Goal: Information Seeking & Learning: Learn about a topic

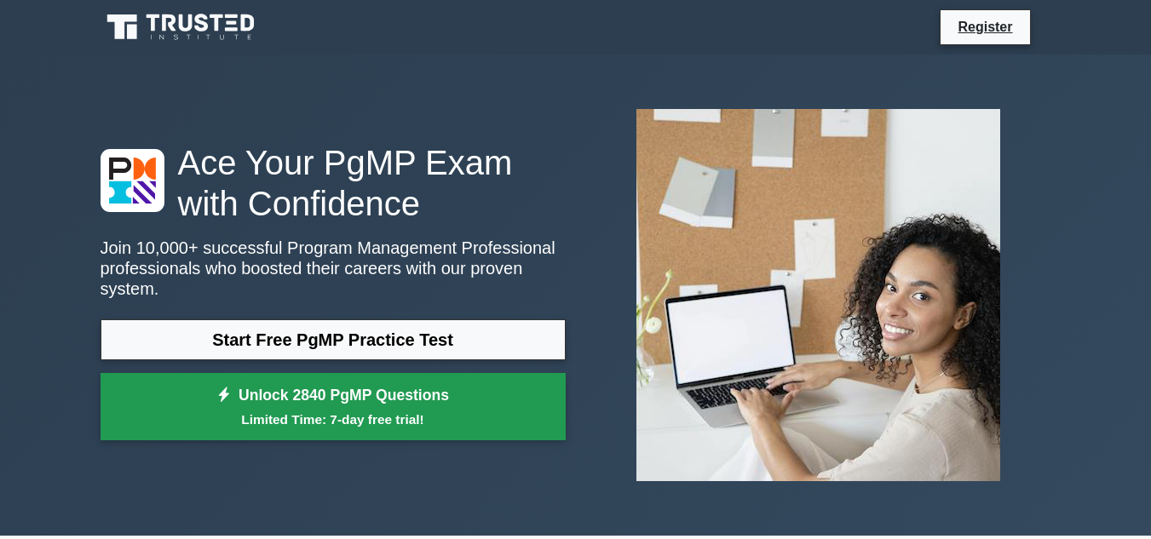
click at [366, 393] on link "Unlock 2840 PgMP Questions Limited Time: 7-day free trial!" at bounding box center [333, 407] width 465 height 68
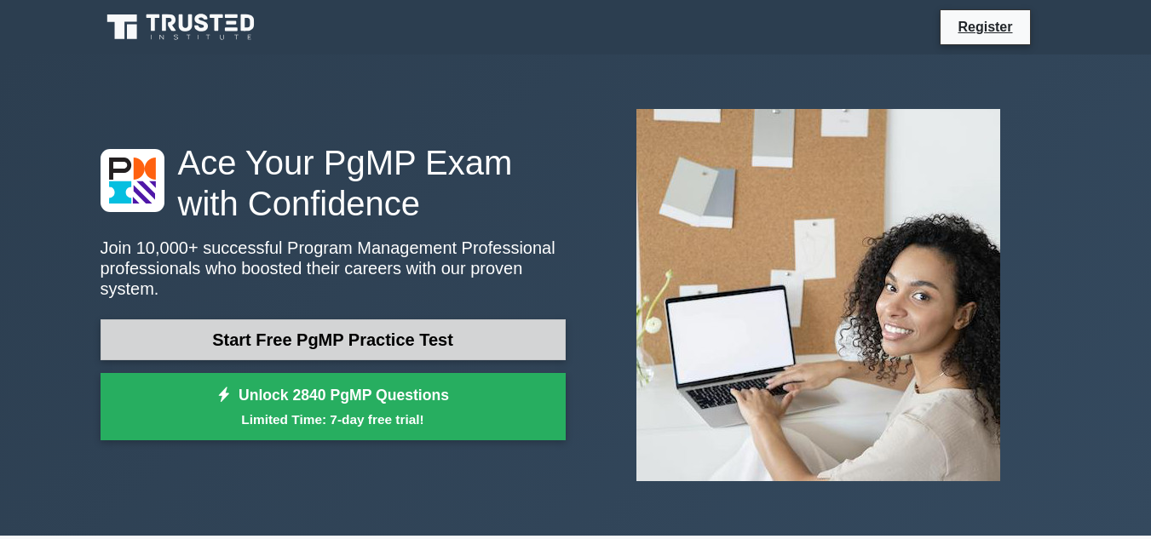
click at [258, 330] on link "Start Free PgMP Practice Test" at bounding box center [333, 340] width 465 height 41
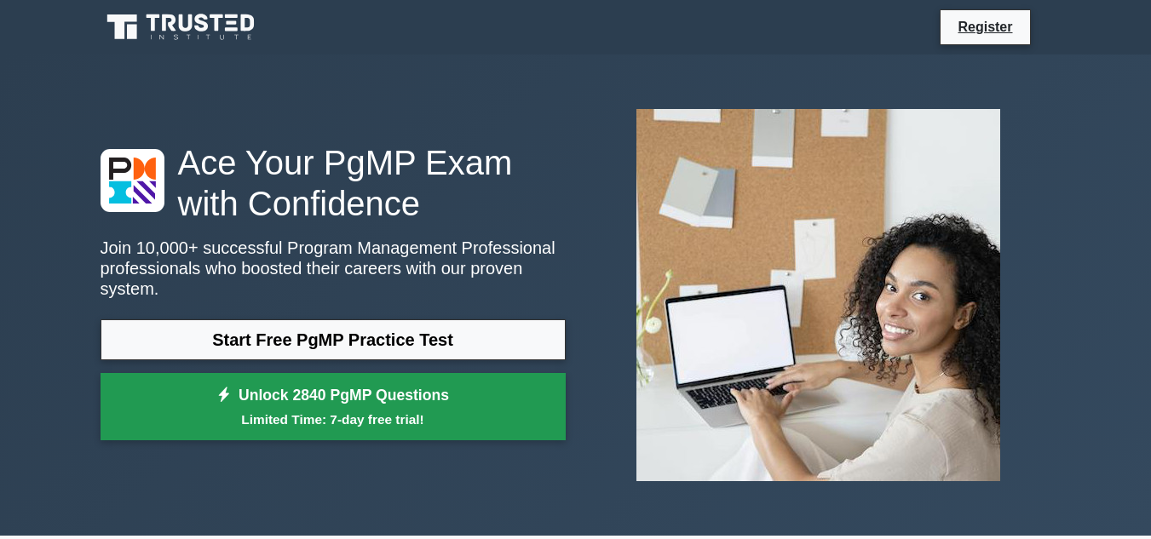
click at [325, 396] on link "Unlock 2840 PgMP Questions Limited Time: 7-day free trial!" at bounding box center [333, 407] width 465 height 68
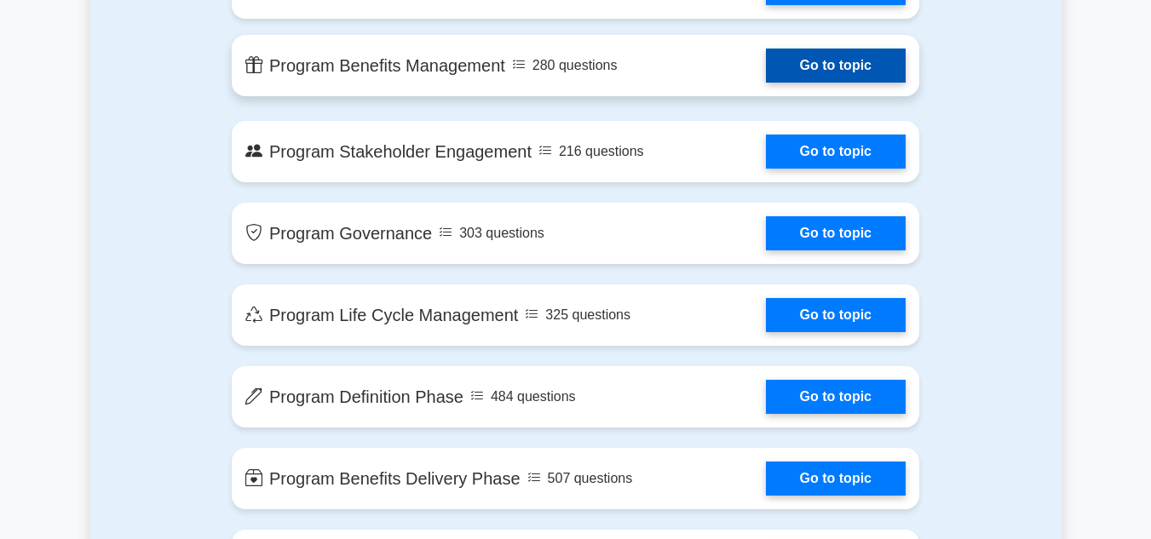
scroll to position [1278, 0]
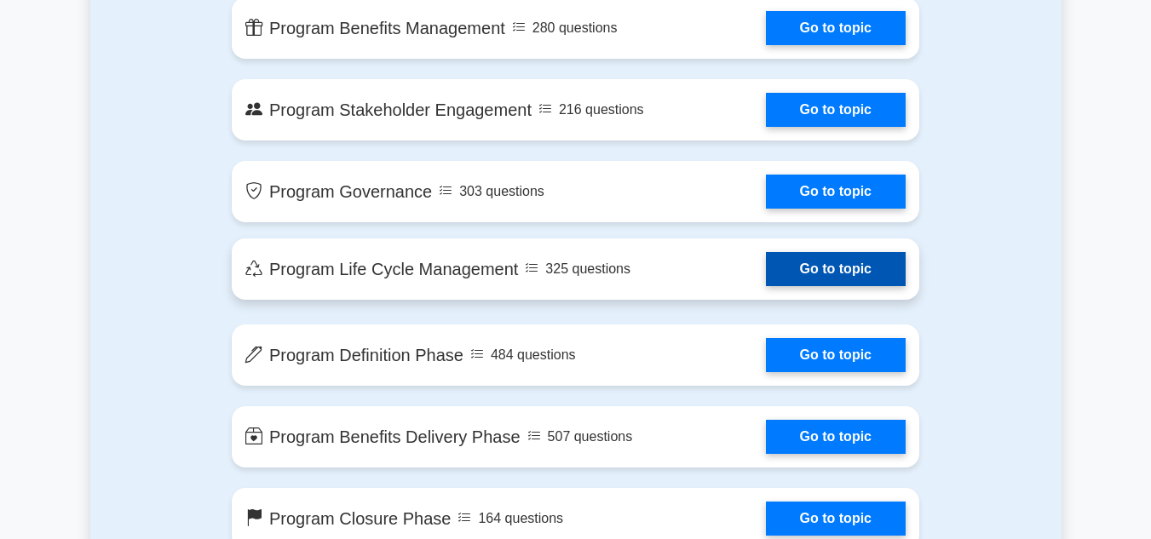
click at [792, 270] on link "Go to topic" at bounding box center [836, 269] width 140 height 34
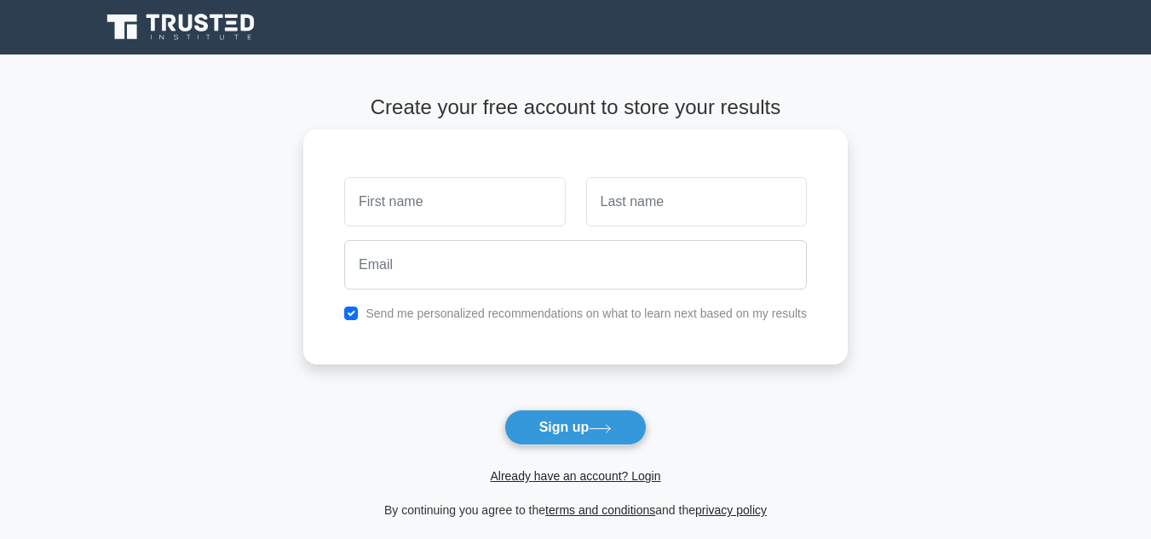
click at [505, 197] on input "text" at bounding box center [454, 201] width 221 height 49
type input "Nutifafa"
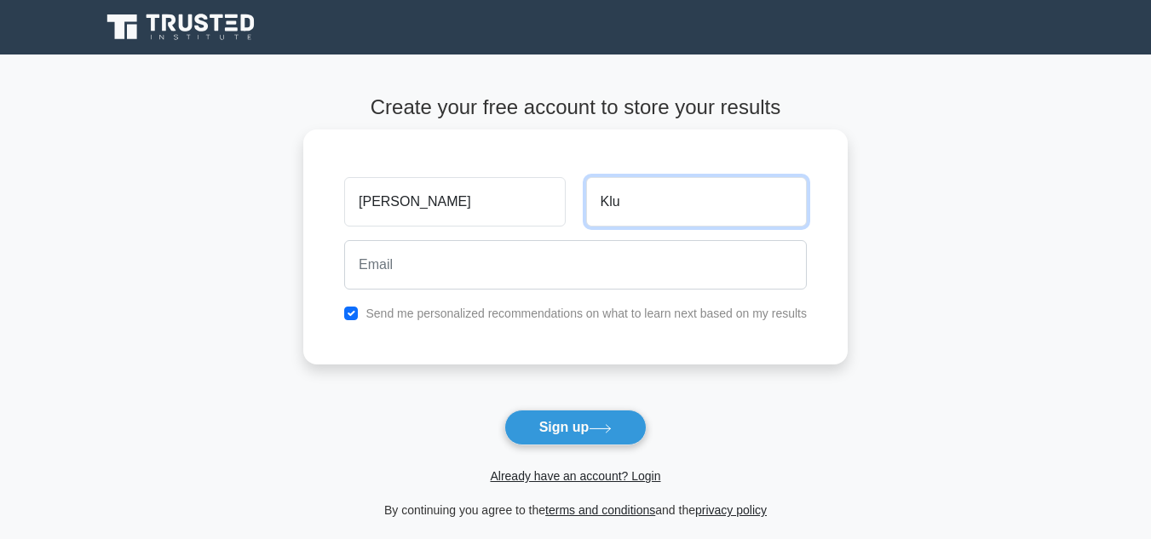
type input "Klu"
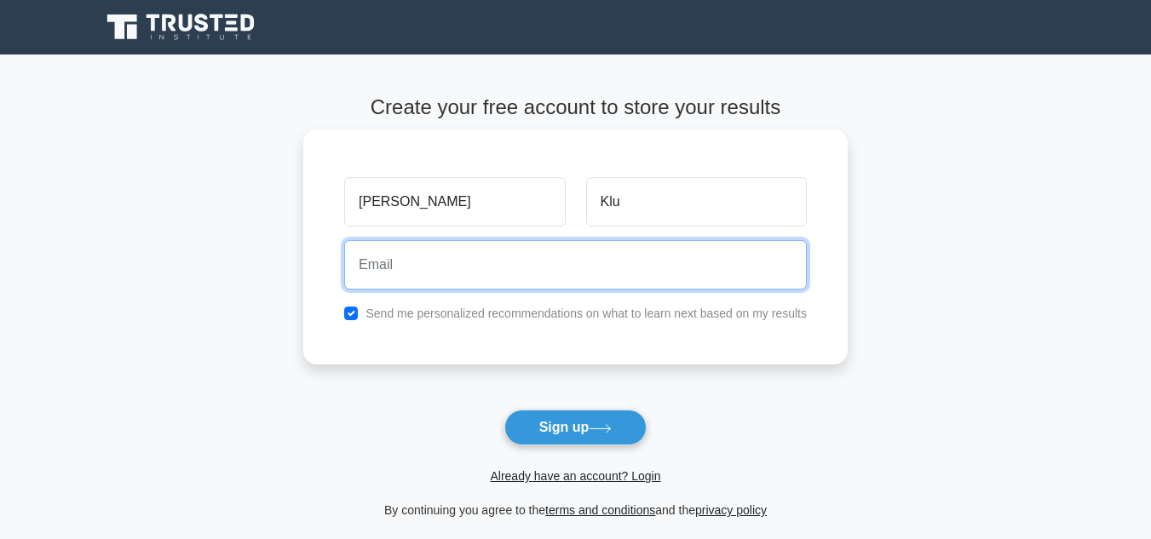
click at [538, 262] on input "email" at bounding box center [575, 264] width 463 height 49
type input "N"
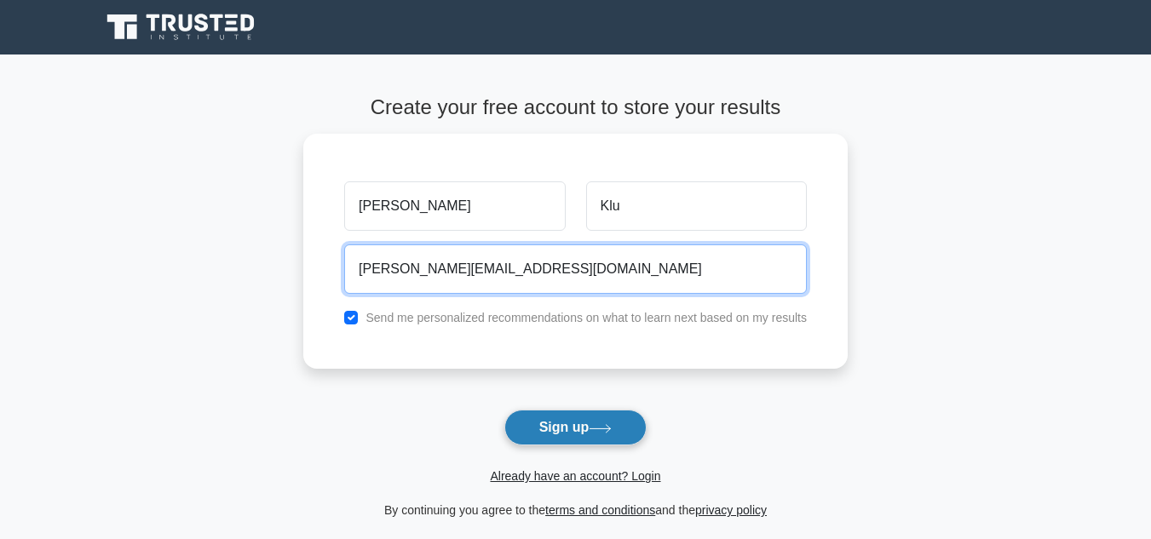
type input "nutifafa@gmail.com"
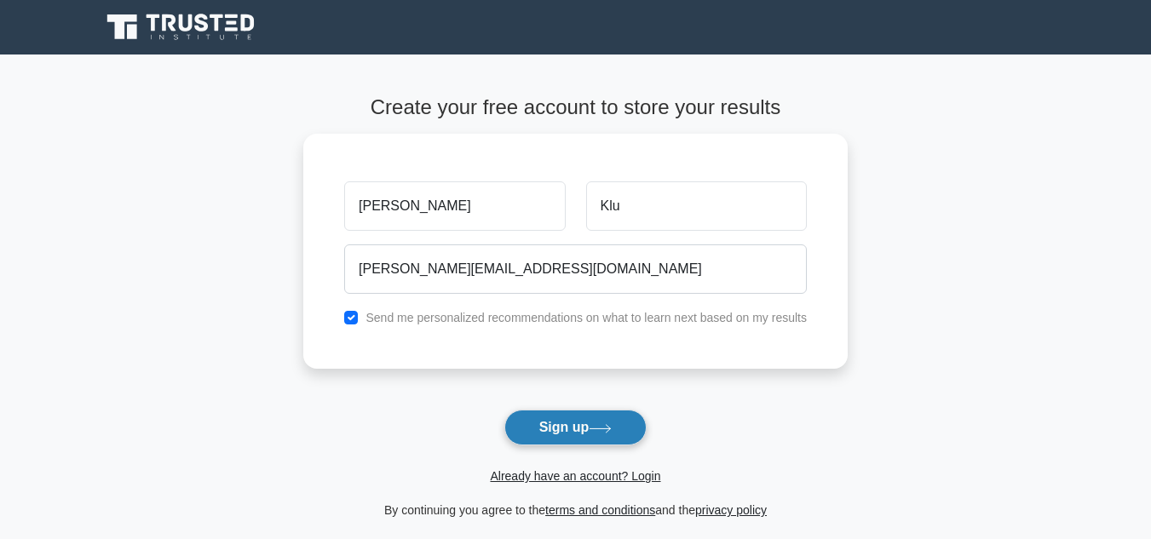
click at [538, 419] on button "Sign up" at bounding box center [575, 428] width 143 height 36
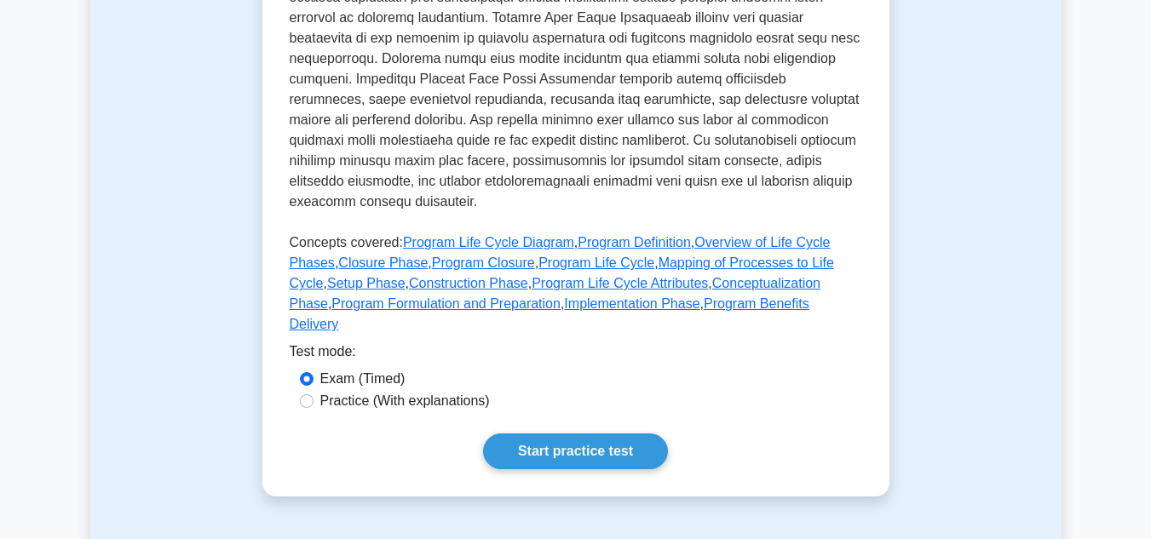
scroll to position [767, 0]
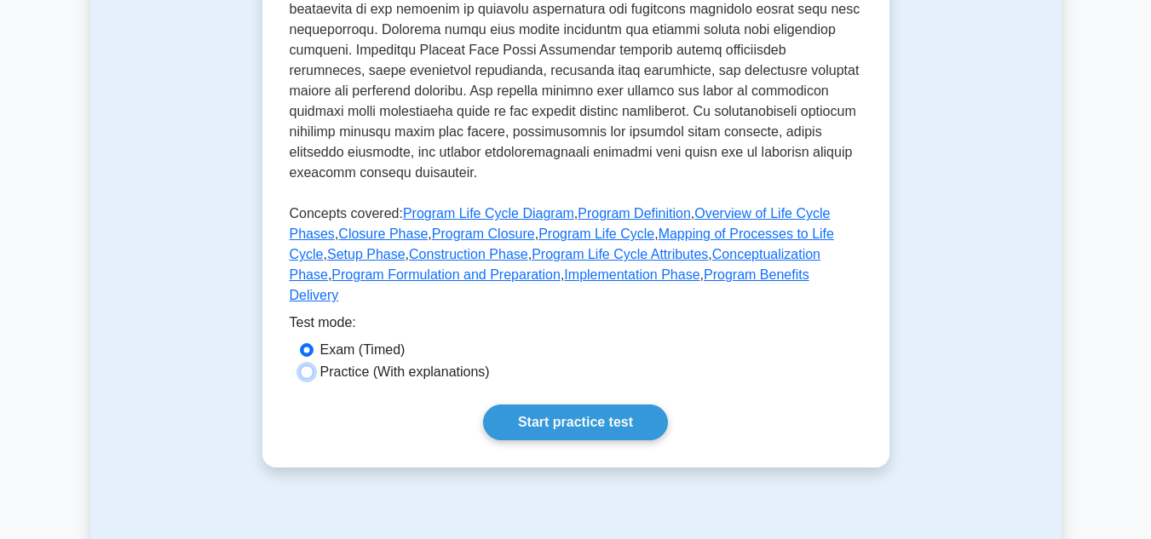
click at [304, 366] on input "Practice (With explanations)" at bounding box center [307, 373] width 14 height 14
radio input "true"
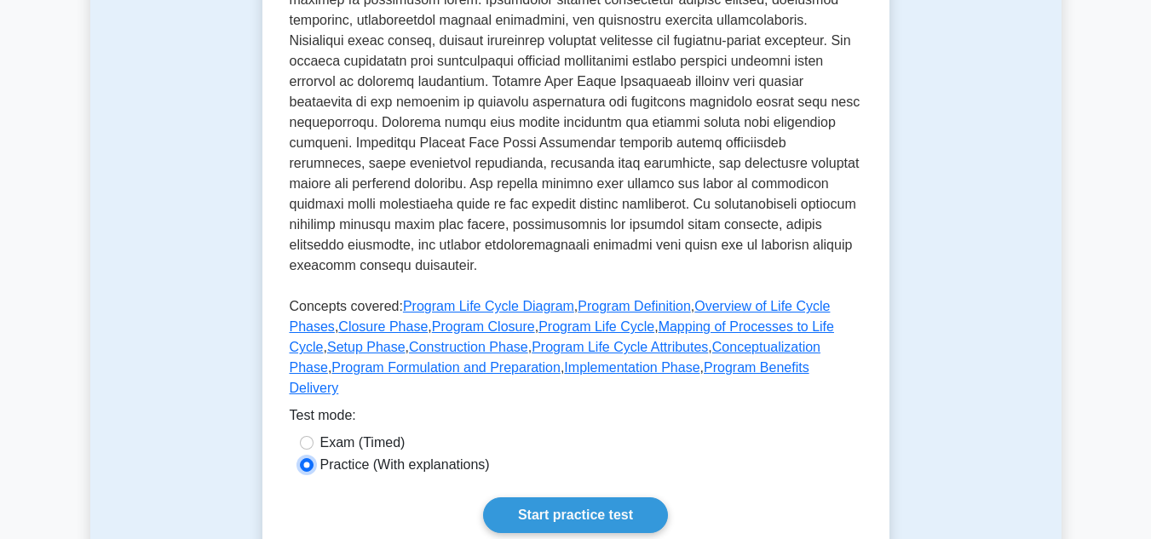
scroll to position [682, 0]
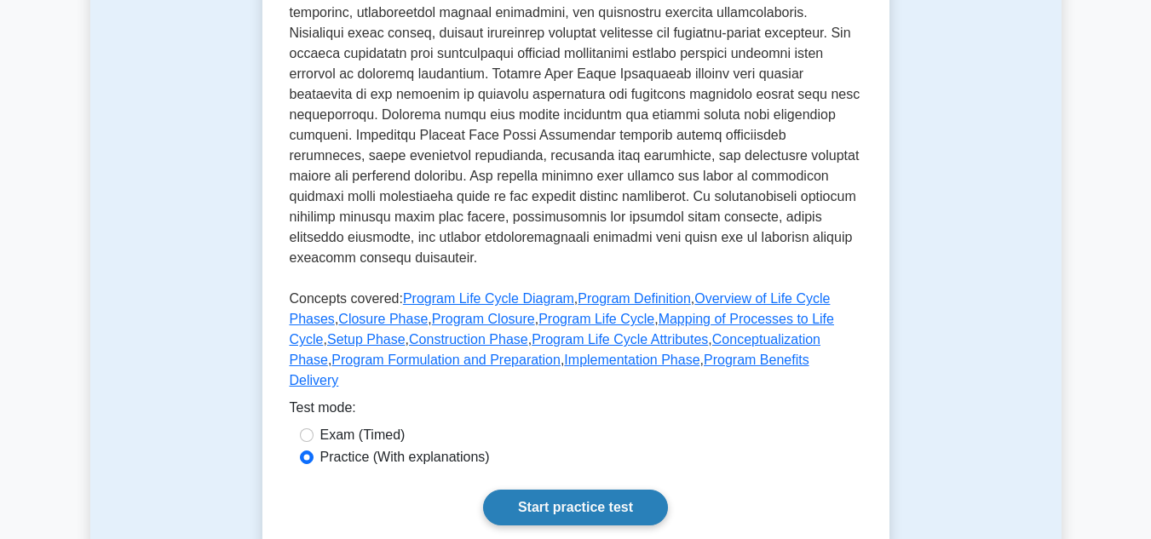
click at [563, 490] on link "Start practice test" at bounding box center [575, 508] width 185 height 36
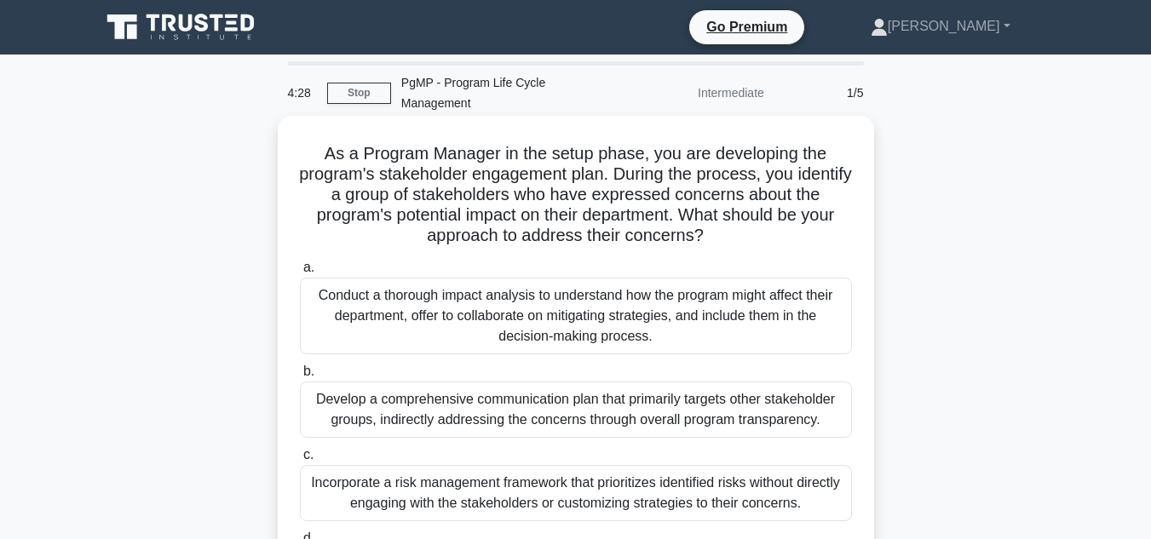
click at [480, 287] on div "Conduct a thorough impact analysis to understand how the program might affect t…" at bounding box center [576, 316] width 552 height 77
click at [300, 274] on input "a. Conduct a thorough impact analysis to understand how the program might affec…" at bounding box center [300, 267] width 0 height 11
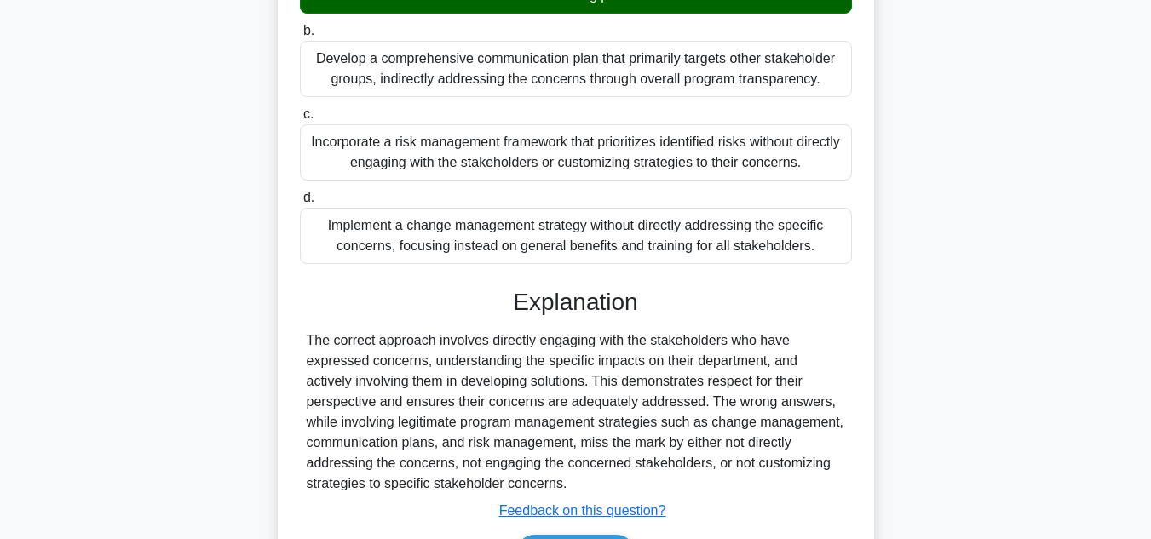
scroll to position [426, 0]
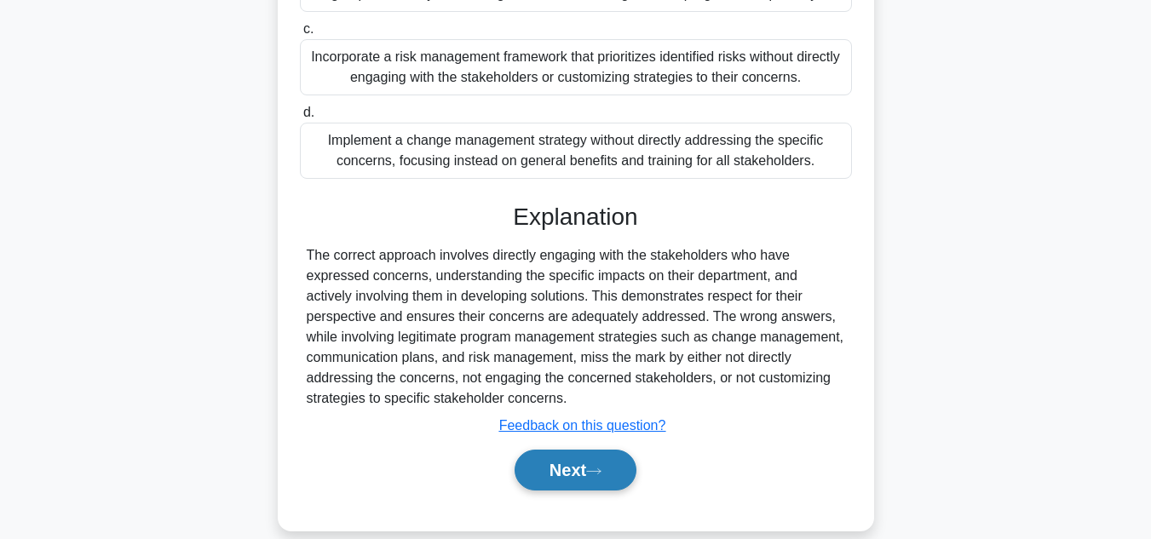
click at [601, 450] on button "Next" at bounding box center [576, 470] width 122 height 41
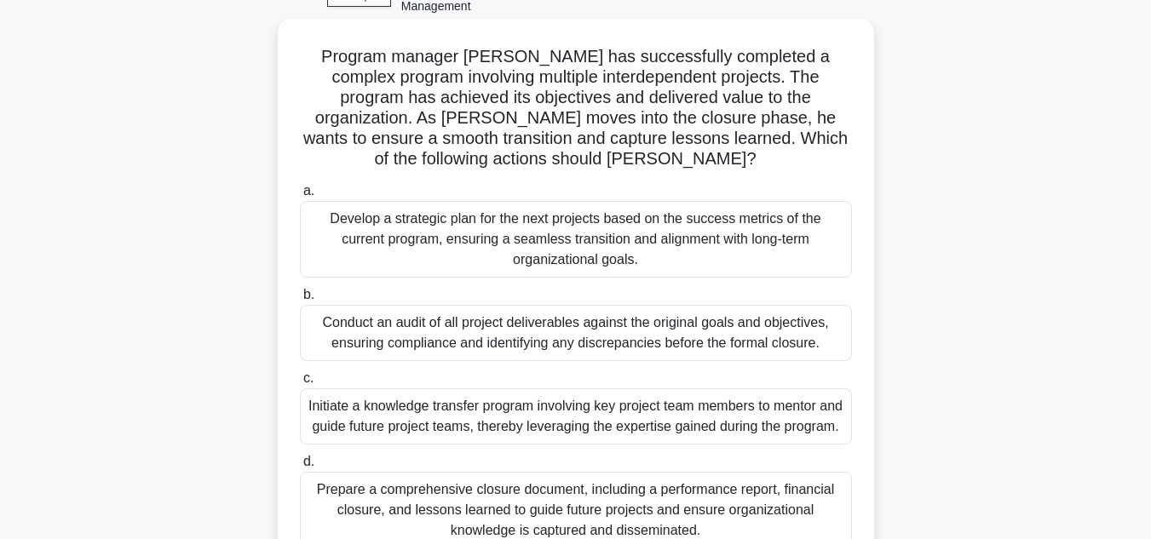
scroll to position [210, 0]
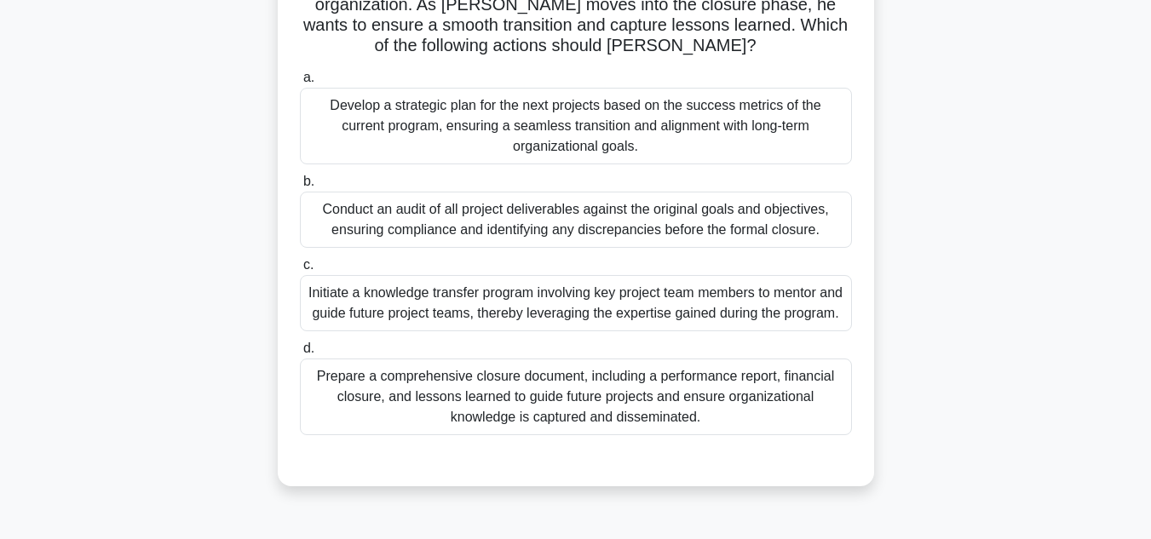
click at [568, 405] on div "Prepare a comprehensive closure document, including a performance report, finan…" at bounding box center [576, 397] width 552 height 77
click at [300, 354] on input "d. Prepare a comprehensive closure document, including a performance report, fi…" at bounding box center [300, 348] width 0 height 11
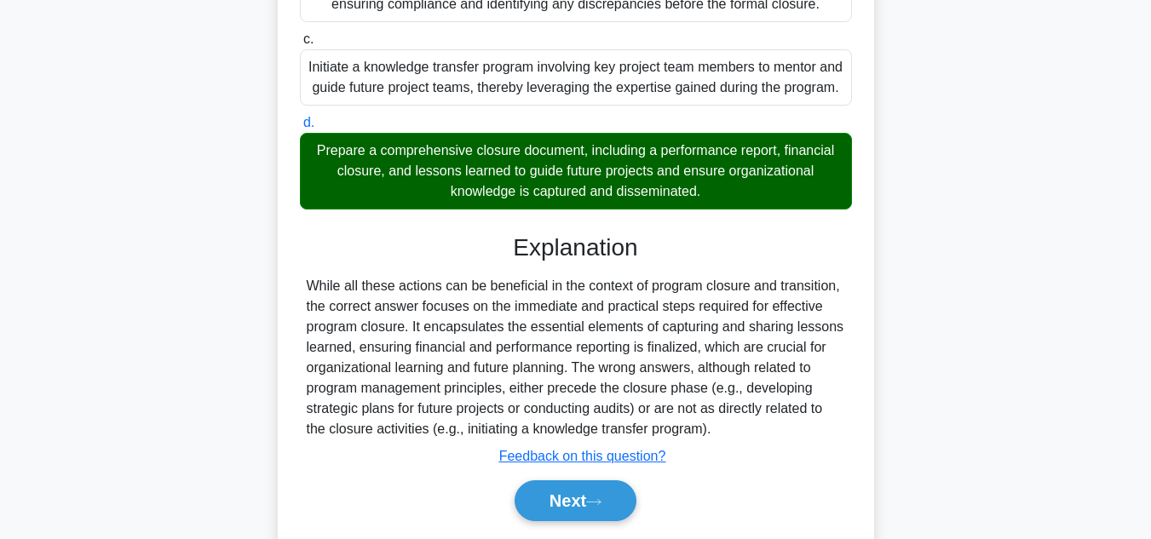
scroll to position [466, 0]
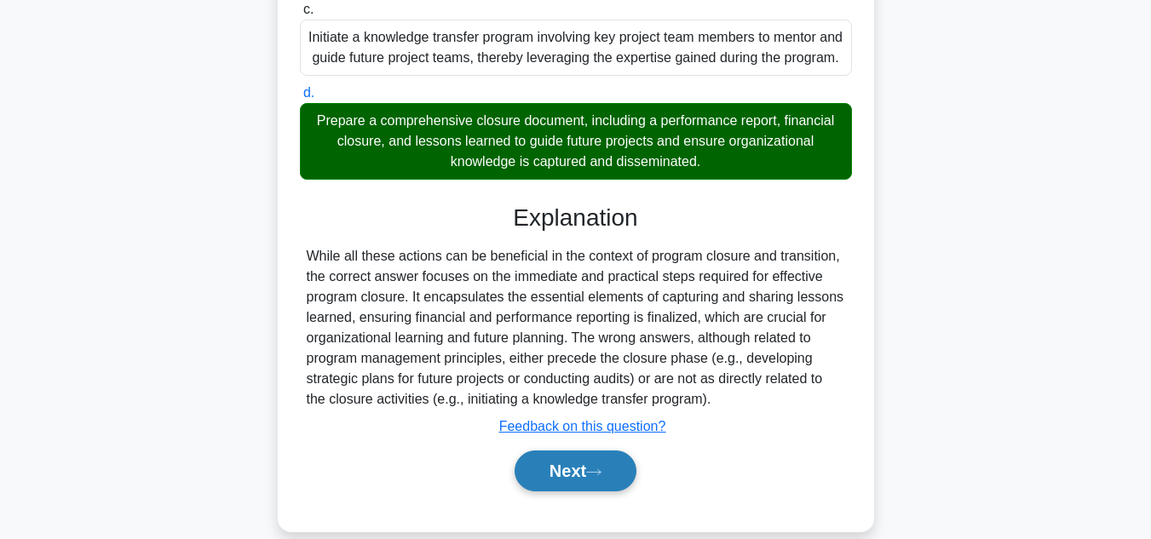
click at [579, 462] on button "Next" at bounding box center [576, 471] width 122 height 41
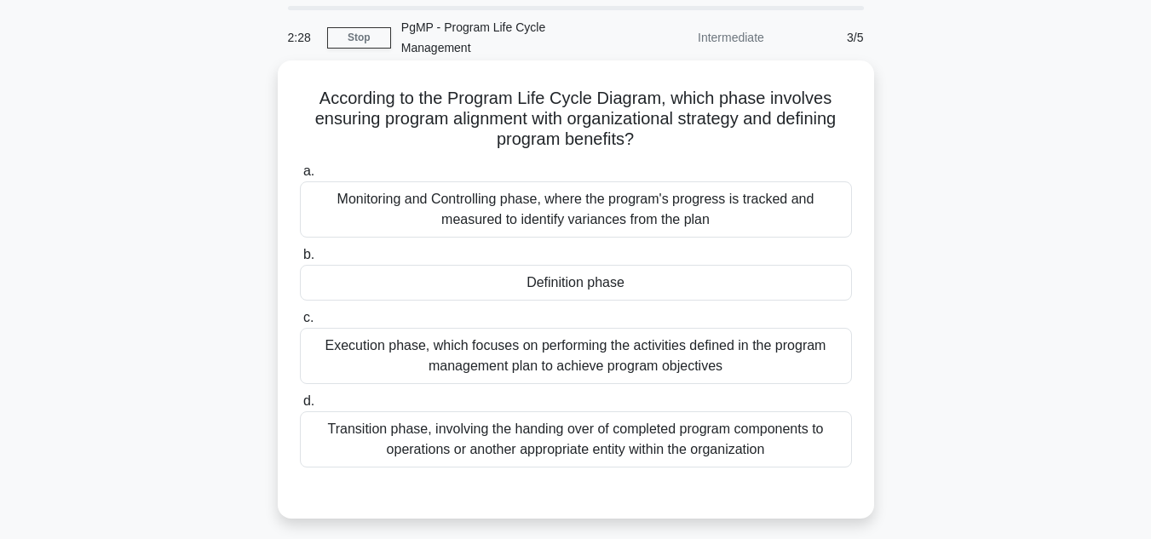
scroll to position [85, 0]
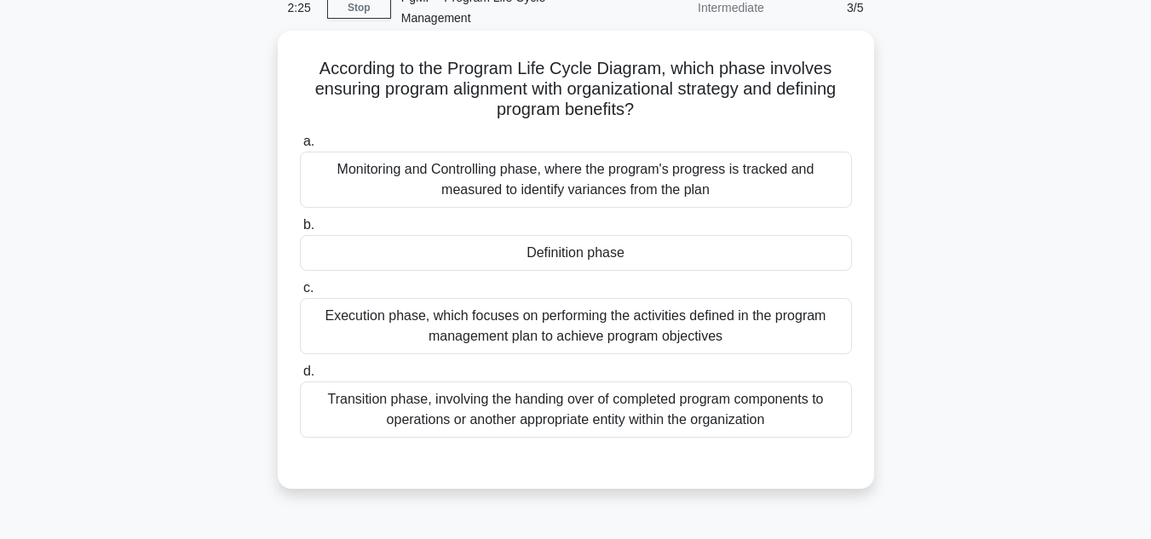
click at [610, 235] on div "Definition phase" at bounding box center [576, 253] width 552 height 36
click at [300, 231] on input "b. Definition phase" at bounding box center [300, 225] width 0 height 11
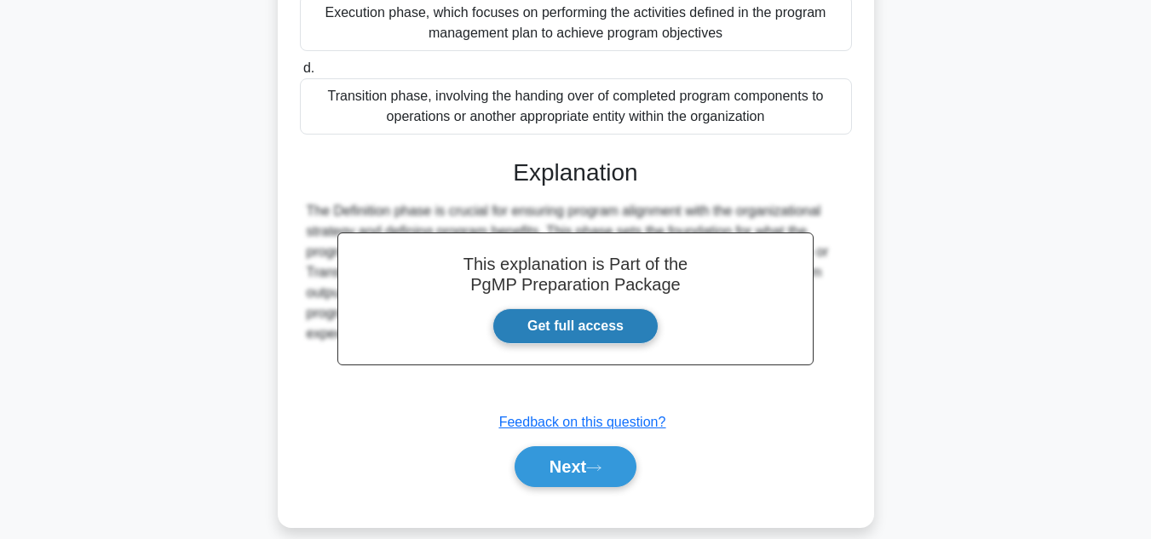
scroll to position [389, 0]
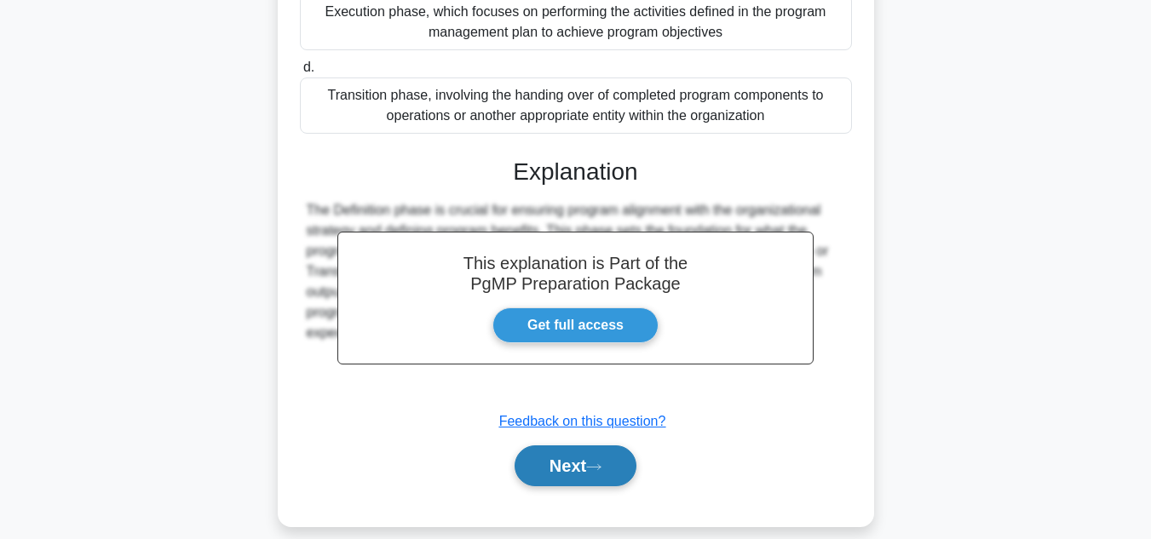
click at [589, 446] on button "Next" at bounding box center [576, 466] width 122 height 41
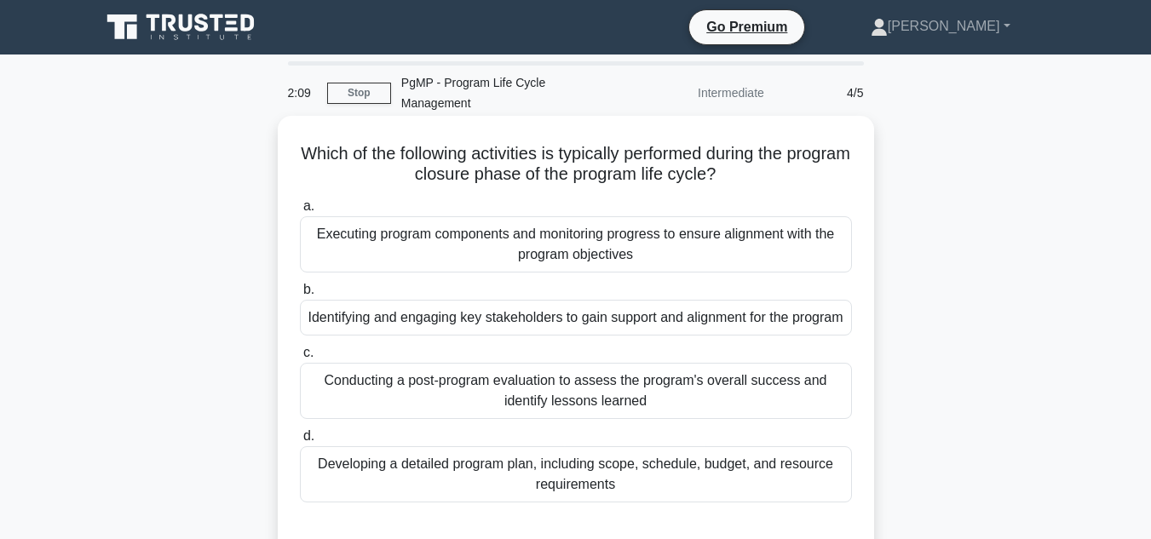
scroll to position [85, 0]
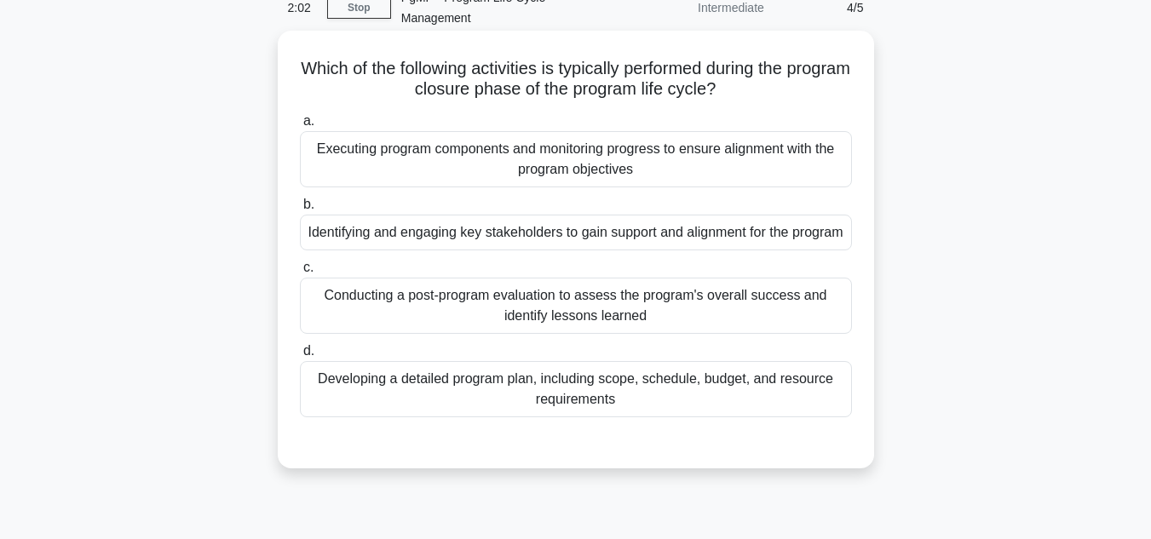
click at [573, 308] on div "Conducting a post-program evaluation to assess the program's overall success an…" at bounding box center [576, 306] width 552 height 56
click at [300, 274] on input "c. Conducting a post-program evaluation to assess the program's overall success…" at bounding box center [300, 267] width 0 height 11
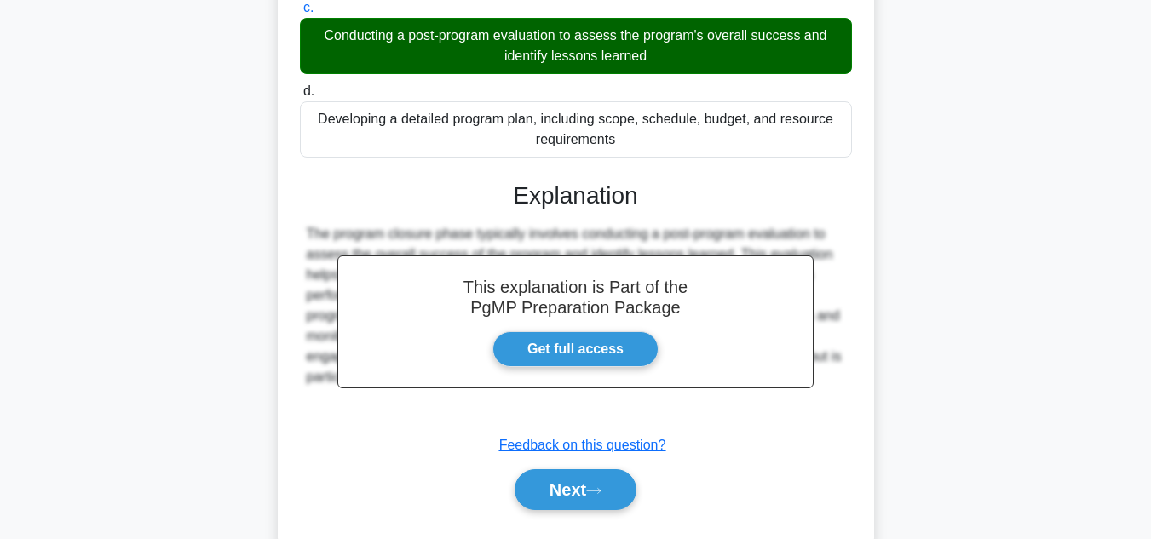
scroll to position [389, 0]
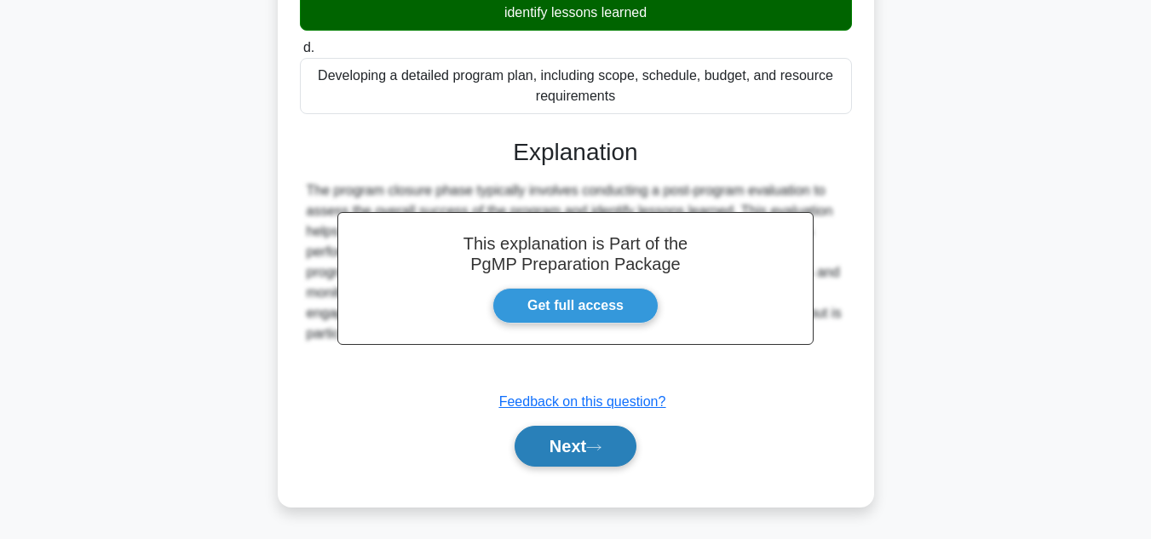
click at [594, 437] on button "Next" at bounding box center [576, 446] width 122 height 41
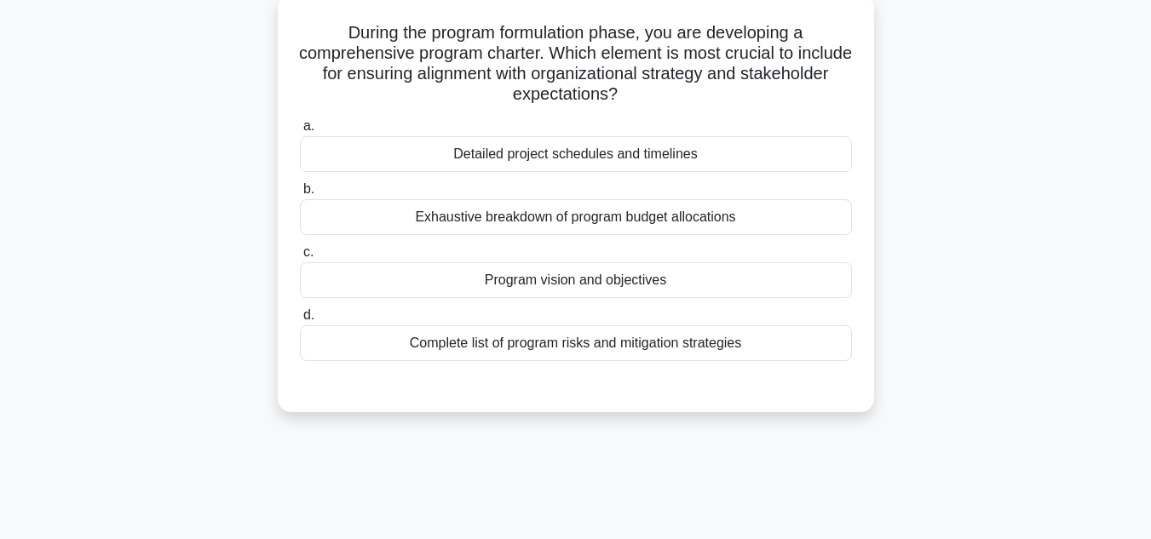
scroll to position [0, 0]
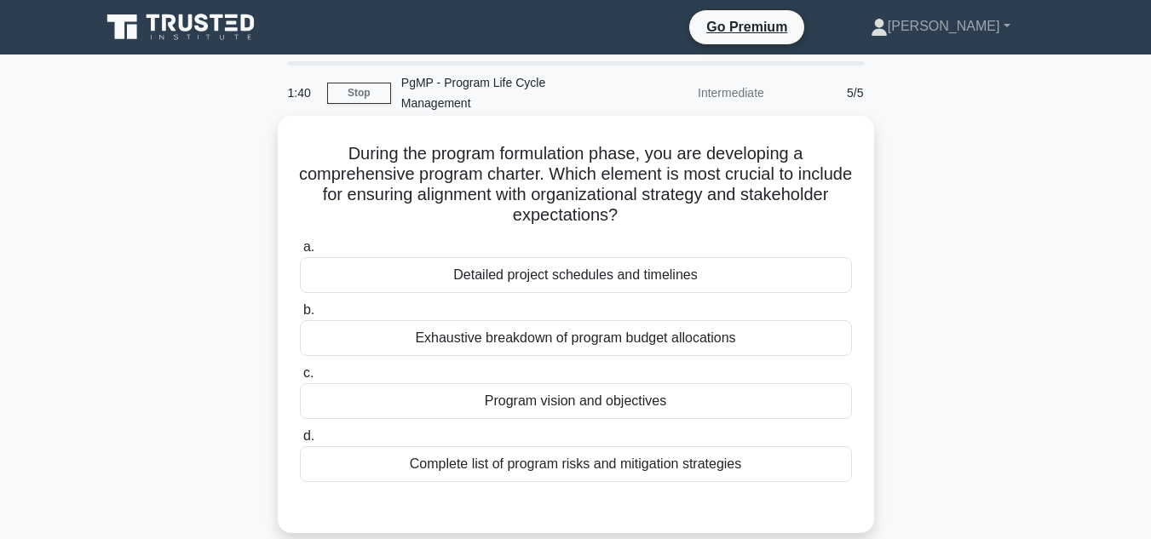
click at [662, 383] on div "Program vision and objectives" at bounding box center [576, 401] width 552 height 36
click at [300, 379] on input "c. Program vision and objectives" at bounding box center [300, 373] width 0 height 11
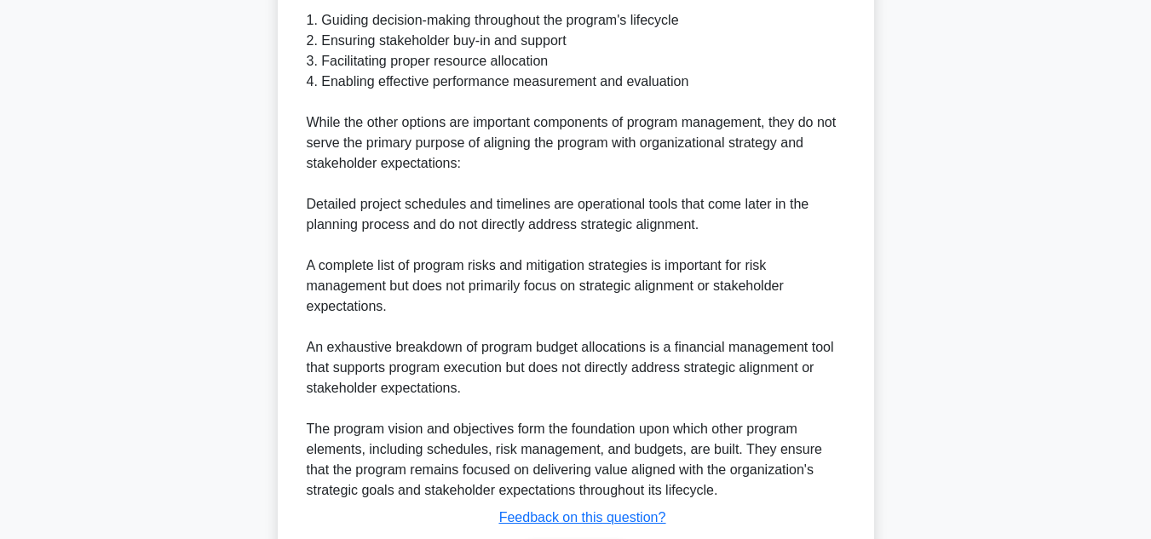
scroll to position [778, 0]
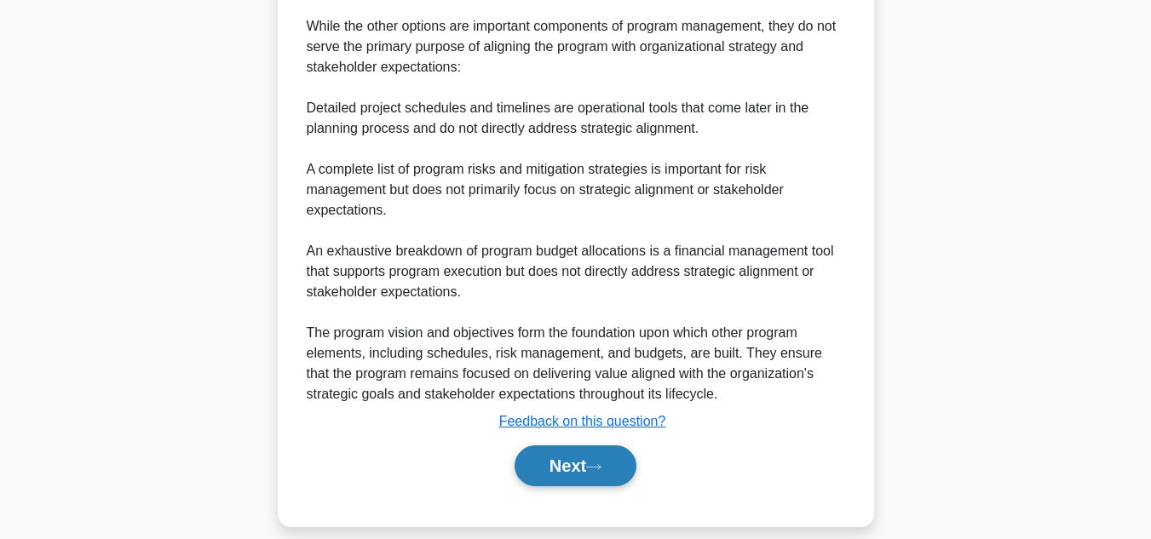
click at [602, 463] on icon at bounding box center [593, 467] width 15 height 9
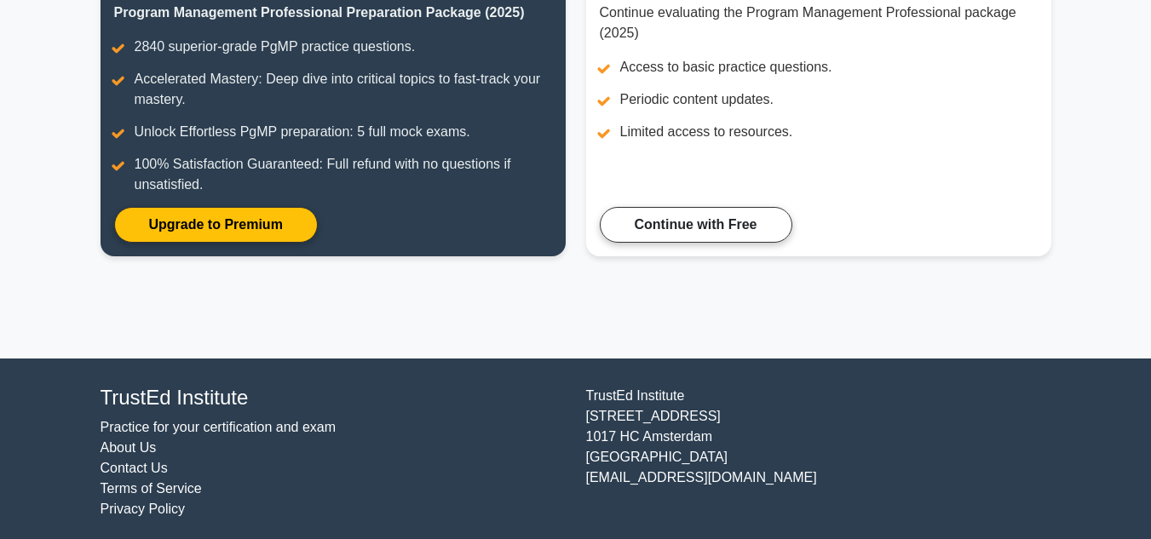
scroll to position [273, 0]
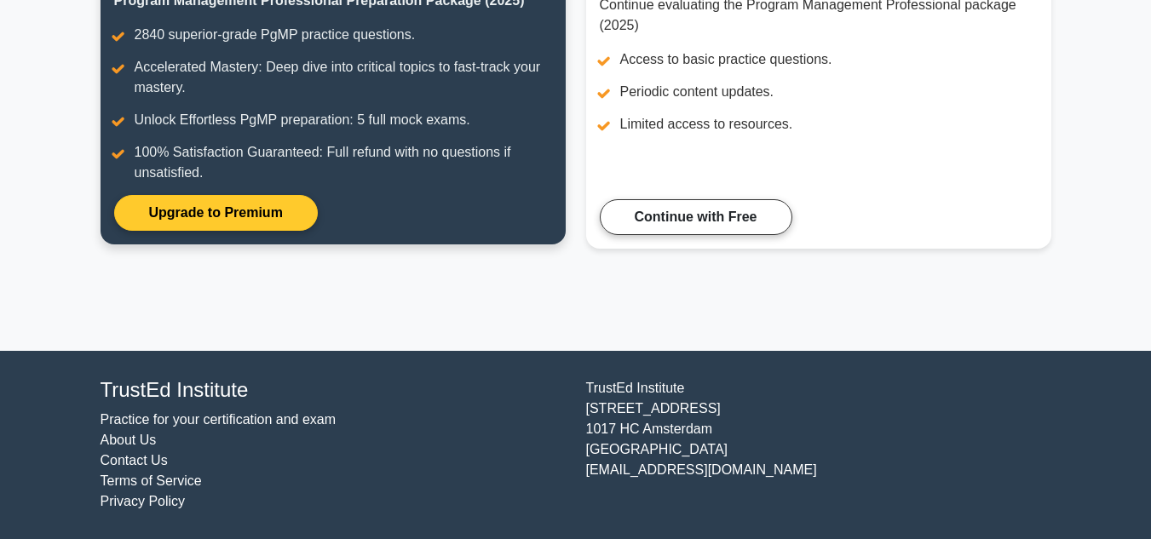
click at [262, 220] on link "Upgrade to Premium" at bounding box center [216, 213] width 204 height 36
